Goal: Transaction & Acquisition: Purchase product/service

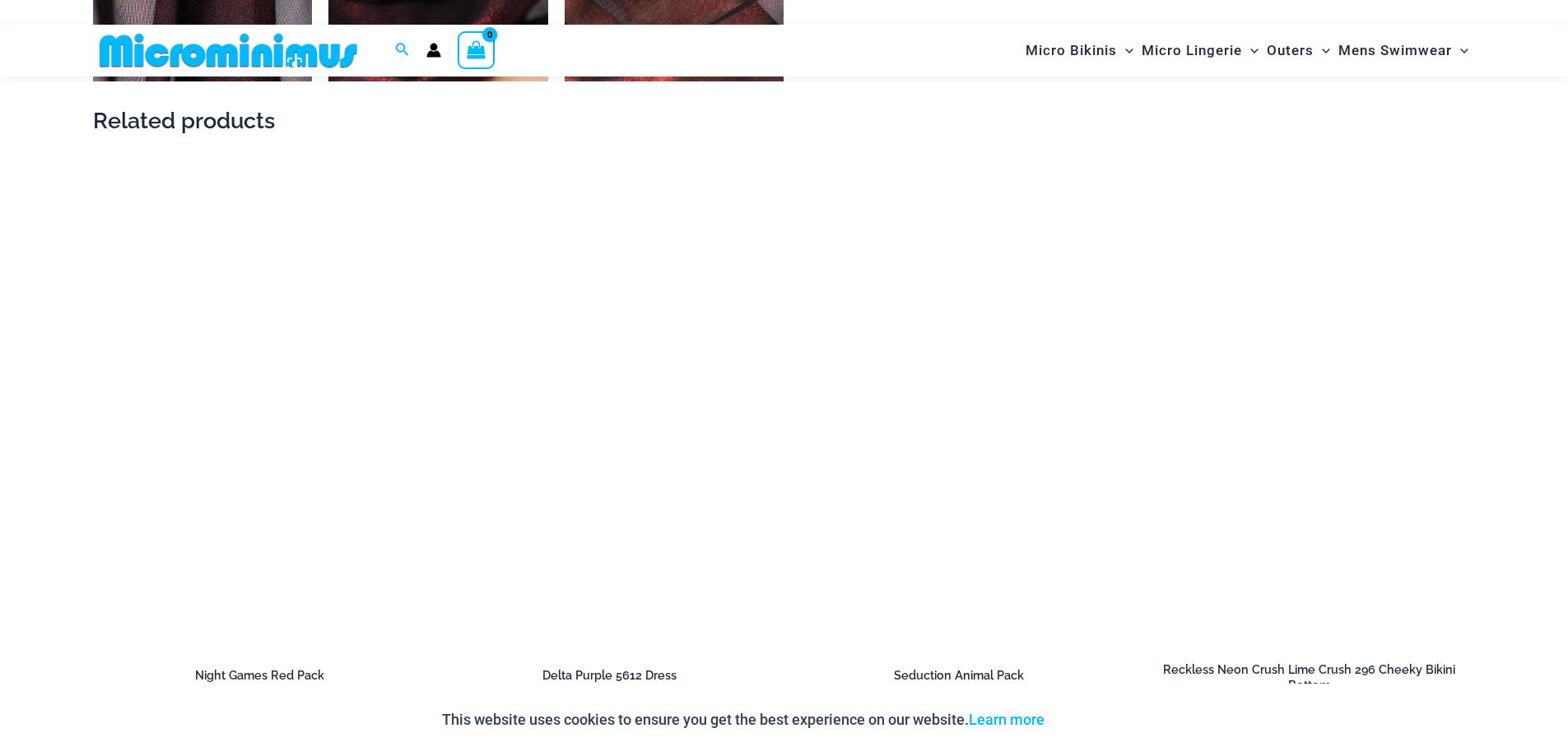
scroll to position [2207, 0]
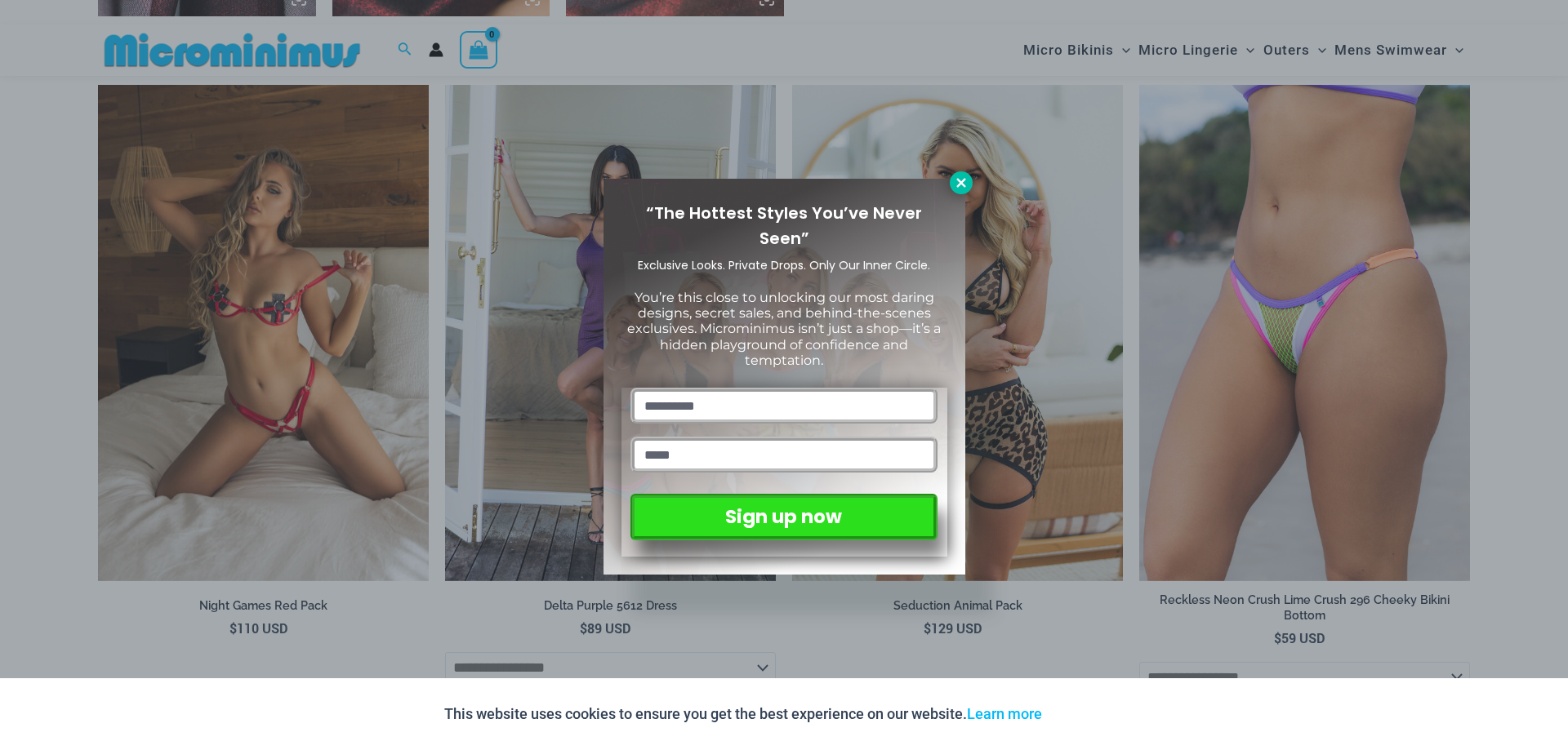
click at [790, 185] on icon at bounding box center [961, 183] width 9 height 9
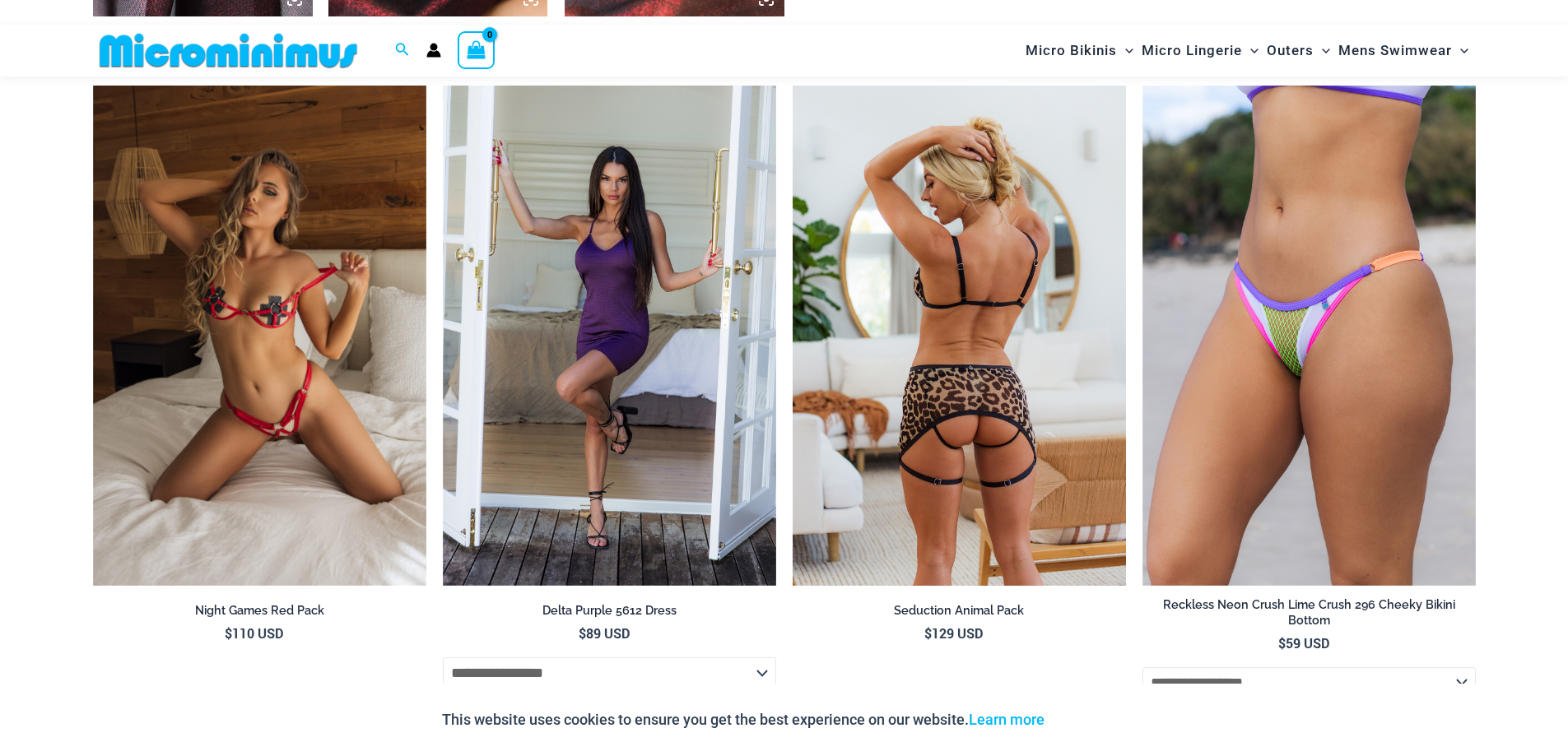
click at [796, 190] on img at bounding box center [959, 336] width 333 height 501
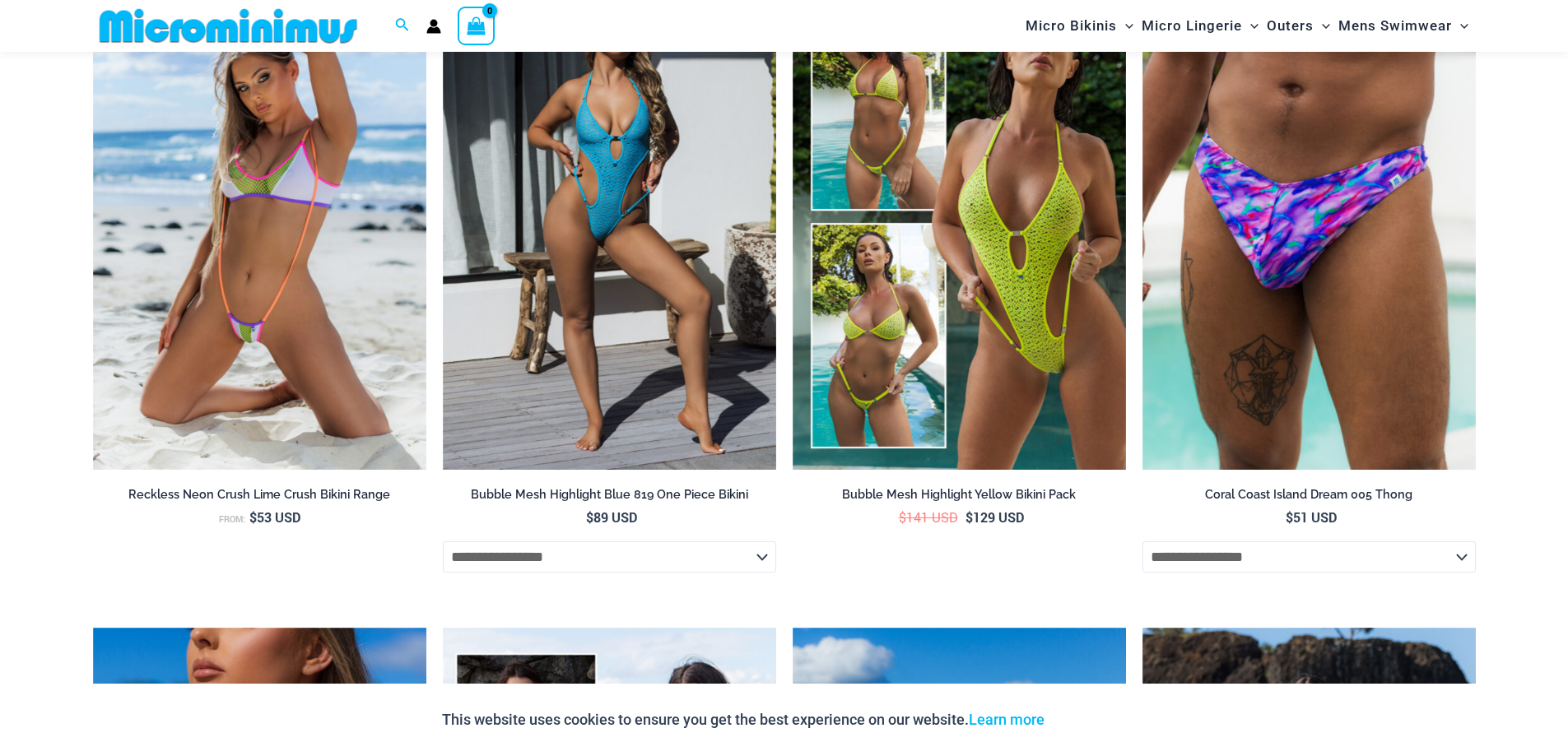
scroll to position [2372, 0]
